Goal: Book appointment/travel/reservation

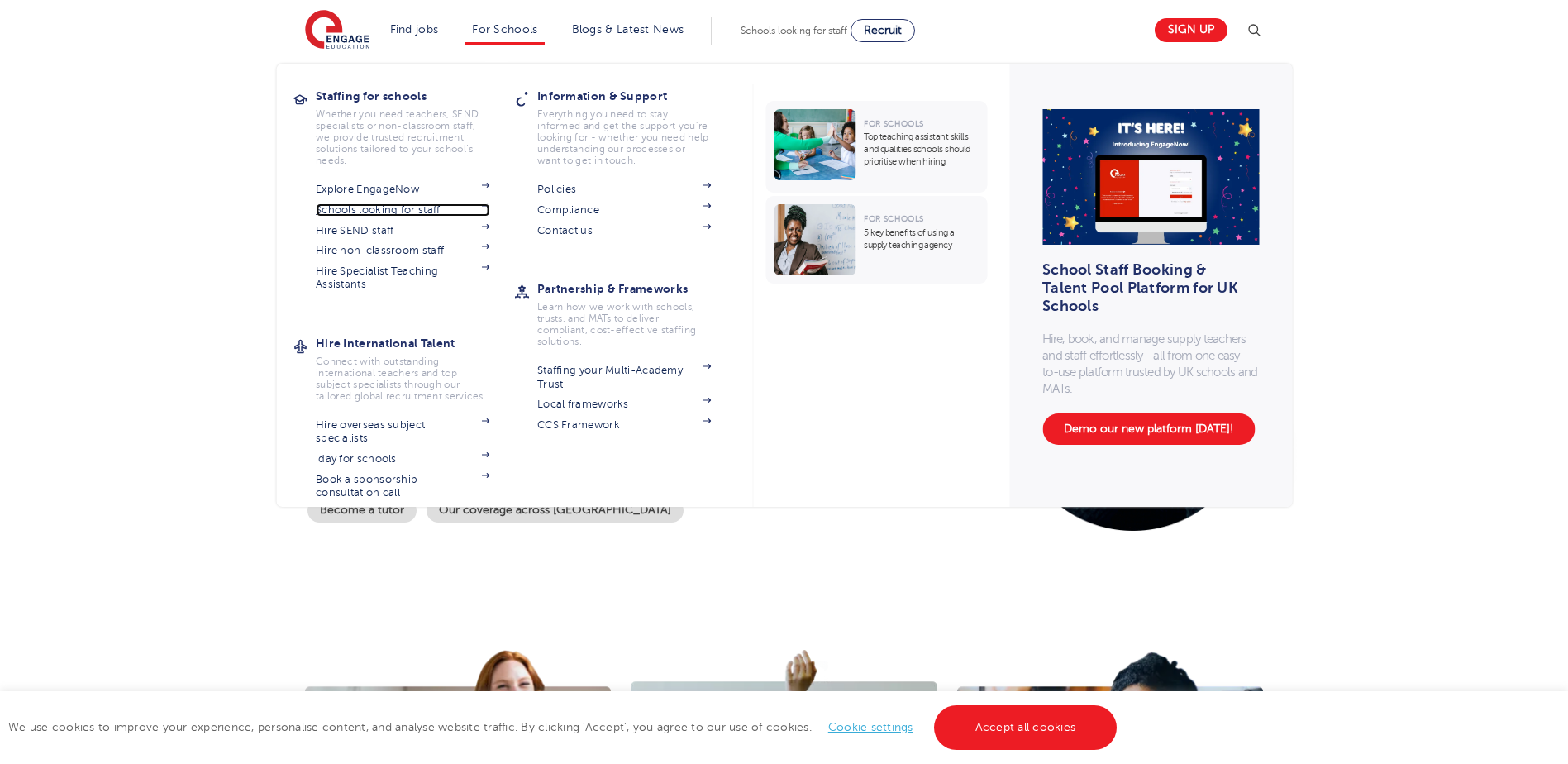
click at [409, 207] on link "Schools looking for staff" at bounding box center [403, 210] width 174 height 13
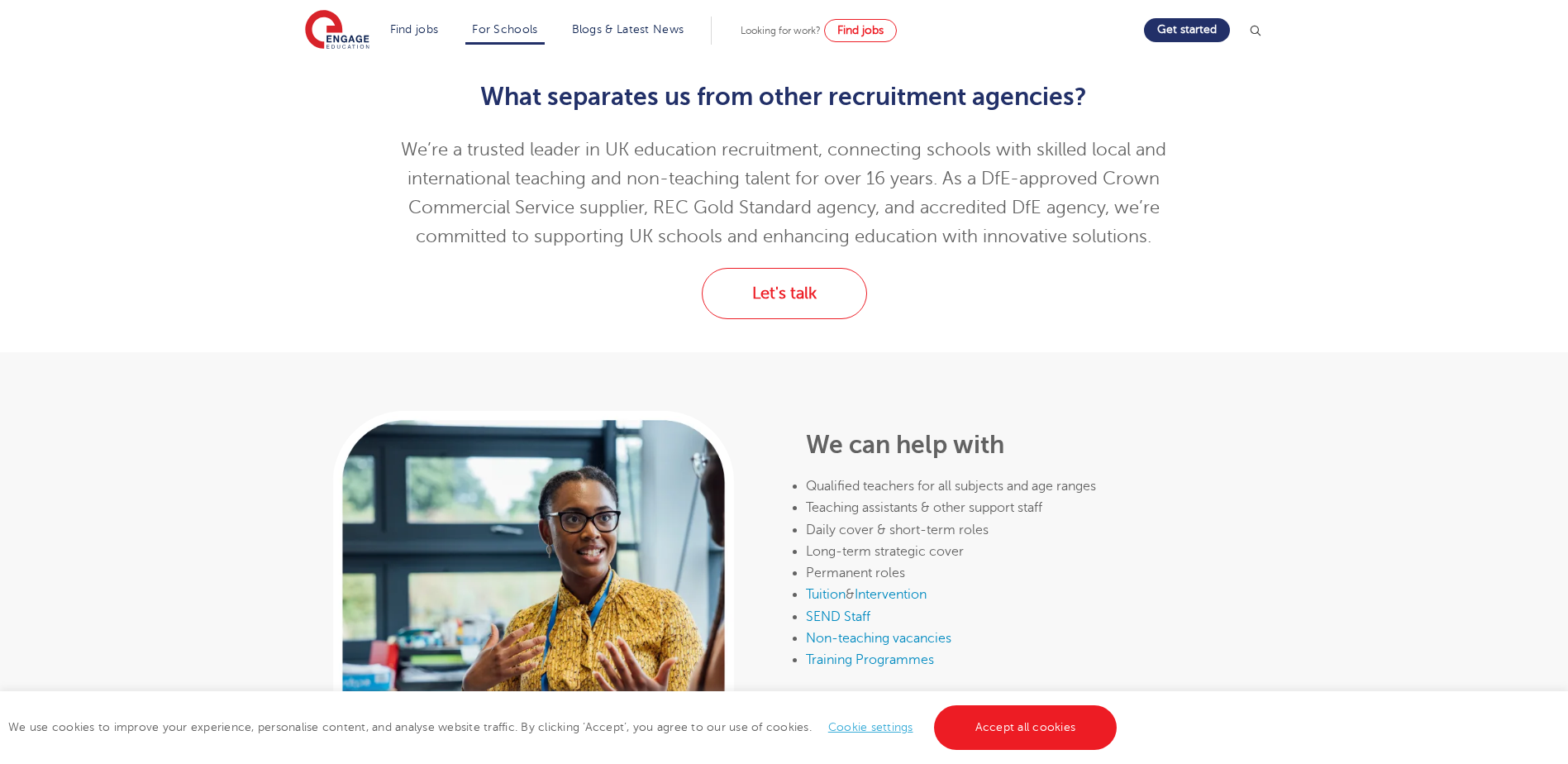
scroll to position [331, 0]
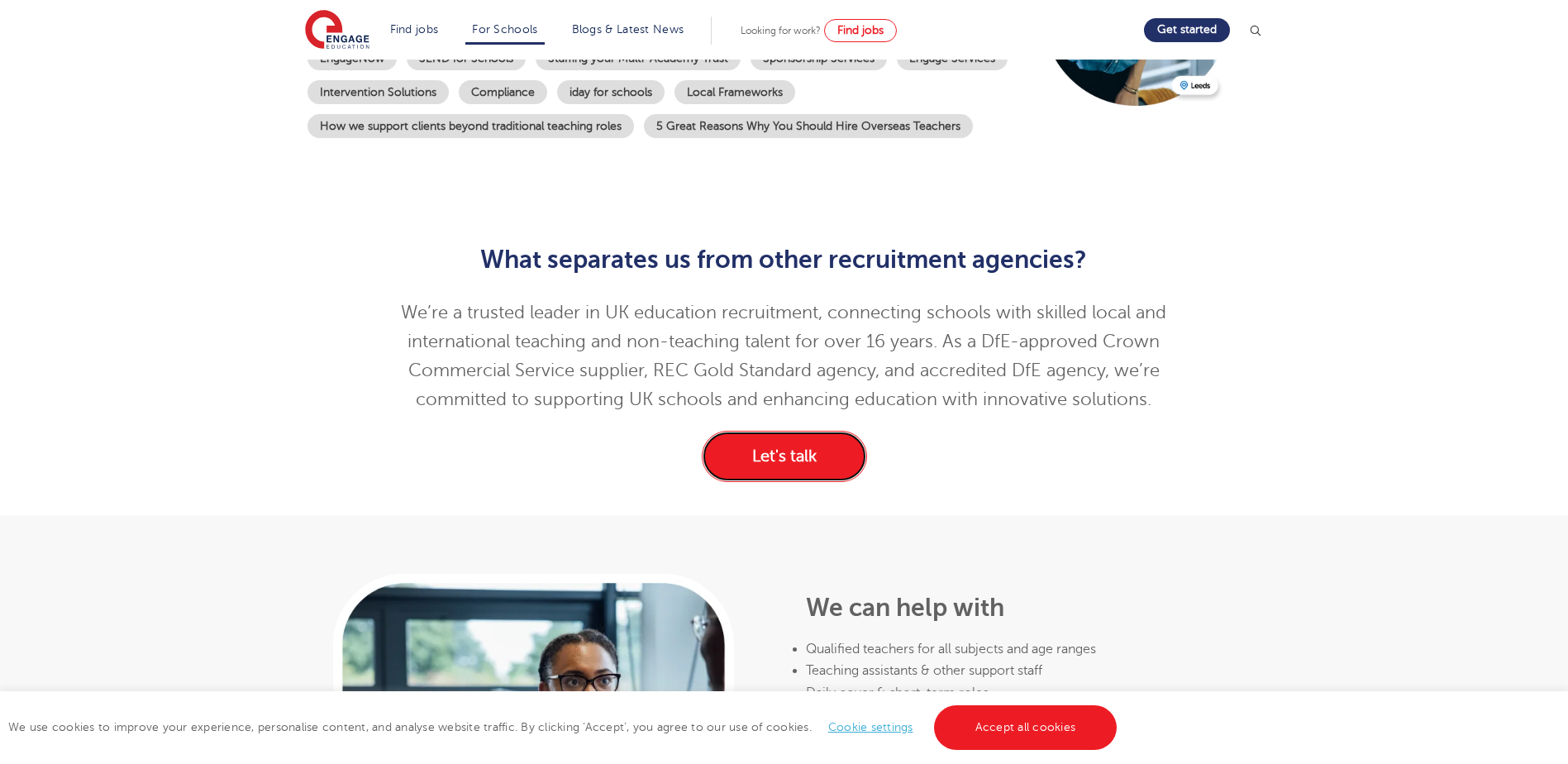
click at [768, 431] on link "Let's talk" at bounding box center [784, 456] width 165 height 51
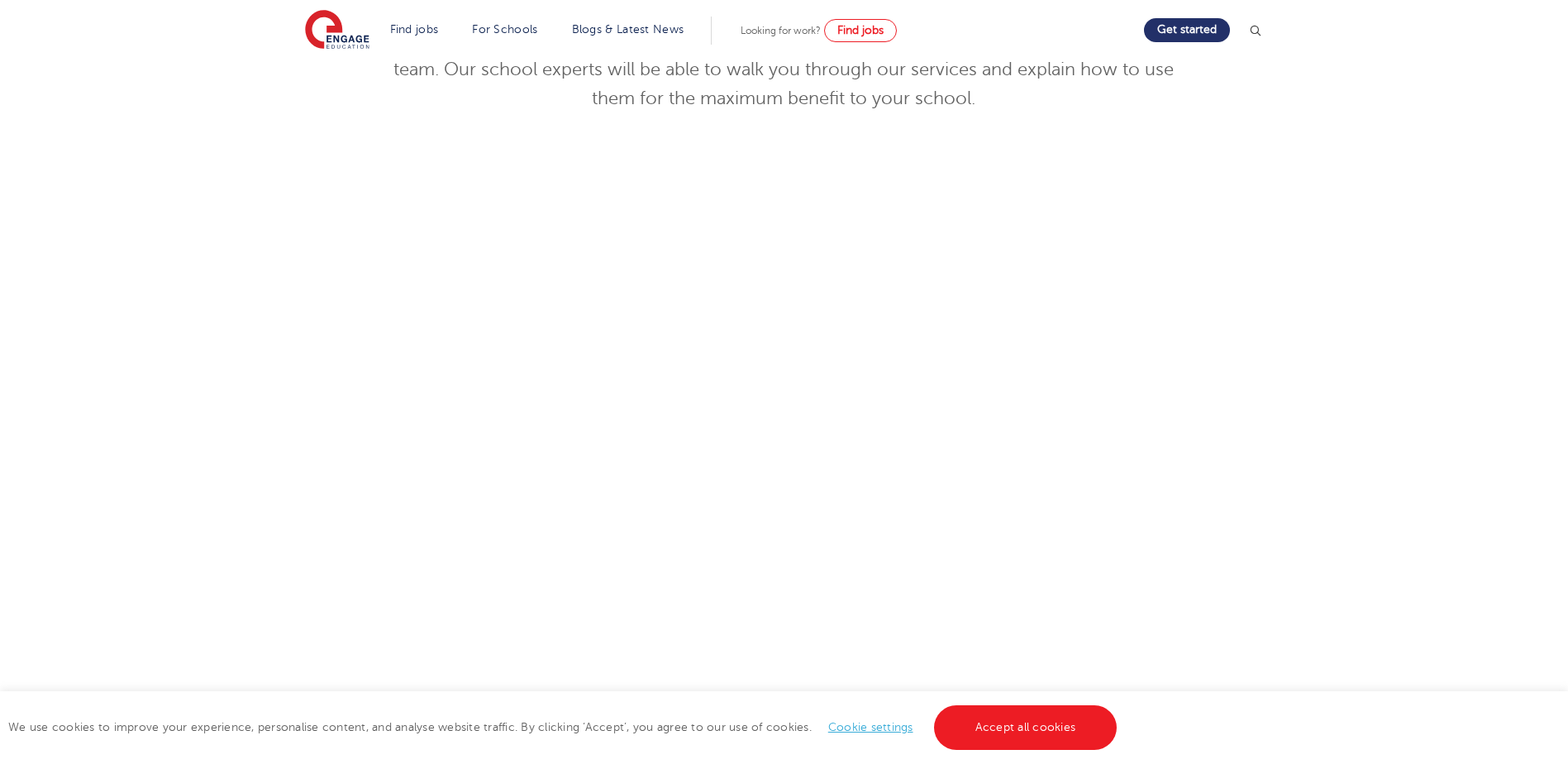
scroll to position [413, 0]
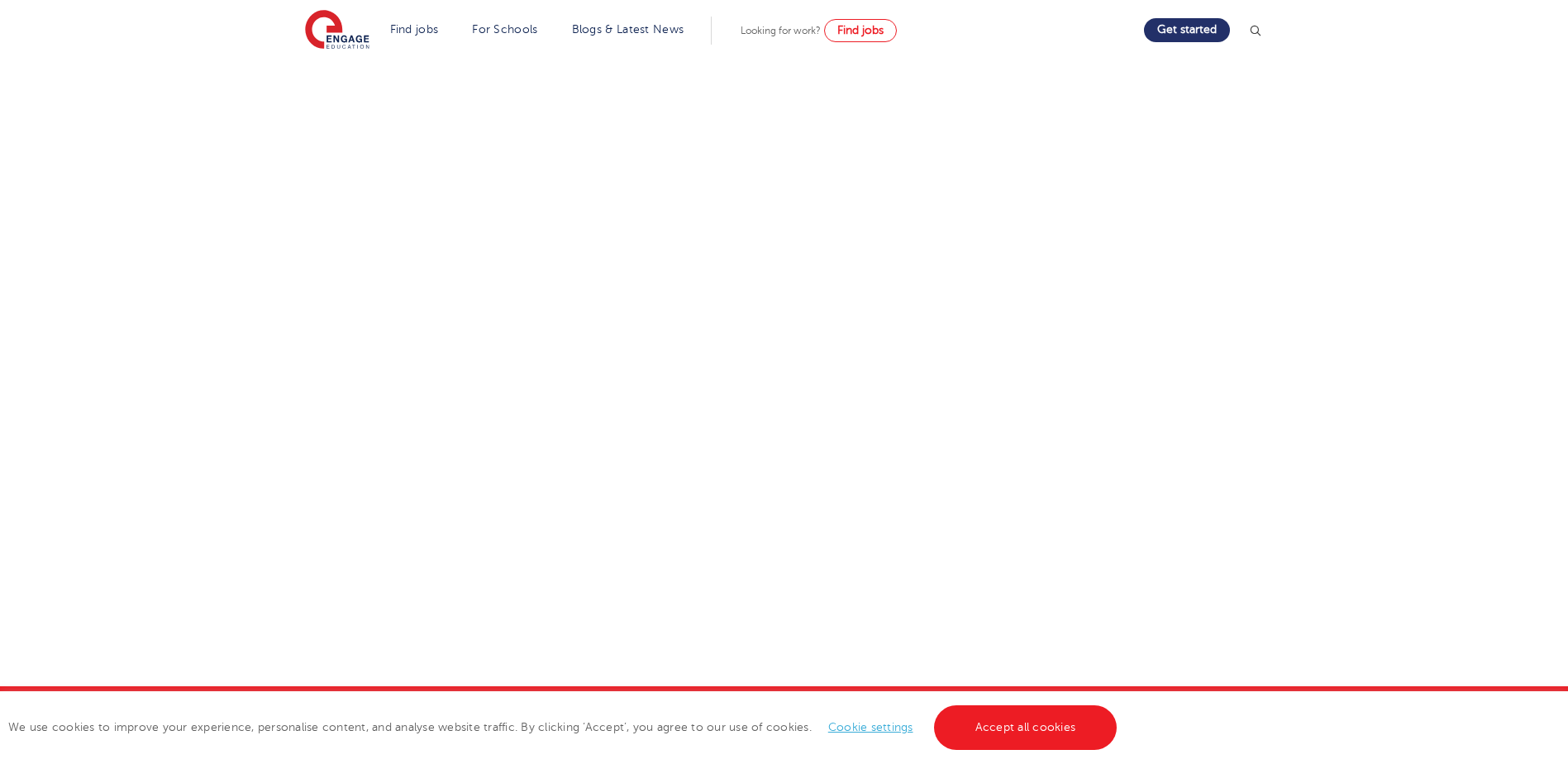
click at [1260, 448] on div "Discuss your needs Use the tool below to book yourself in for a commitment-free…" at bounding box center [784, 265] width 1003 height 840
